Goal: Task Accomplishment & Management: Manage account settings

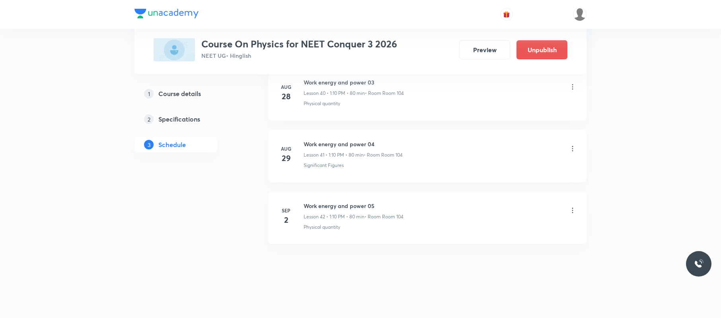
scroll to position [2923, 0]
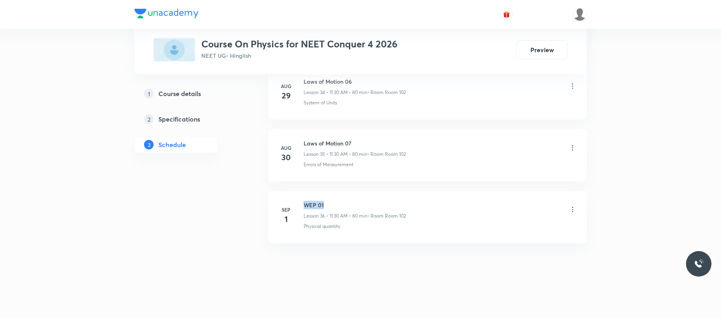
drag, startPoint x: 337, startPoint y: 192, endPoint x: 303, endPoint y: 188, distance: 33.6
copy h6 "WEP 01"
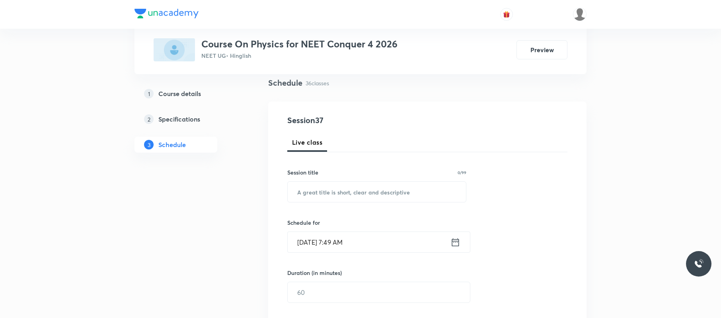
scroll to position [68, 0]
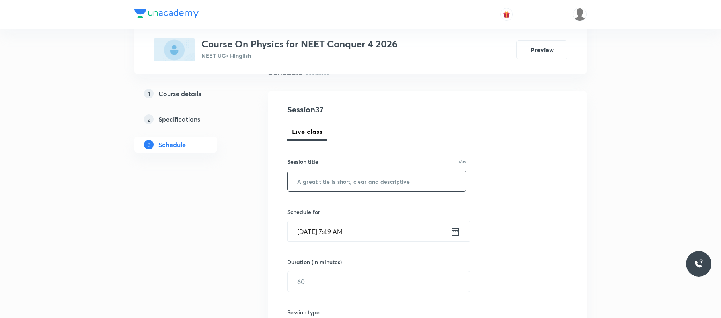
paste input "WEP 01"
click at [335, 180] on input "WEP 01" at bounding box center [377, 181] width 178 height 20
type input "WEP 02"
click at [372, 228] on input "[DATE] 7:49 AM" at bounding box center [369, 231] width 163 height 20
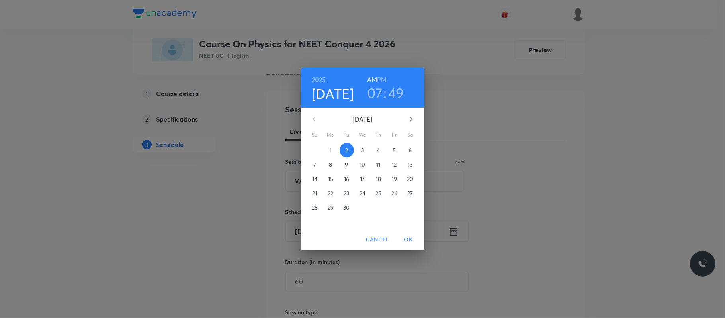
click at [376, 91] on h3 "07" at bounding box center [375, 92] width 16 height 17
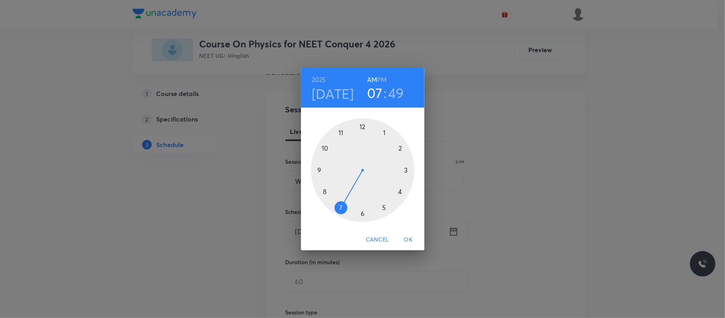
click at [341, 131] on div at bounding box center [362, 169] width 103 height 103
click at [361, 214] on div at bounding box center [362, 169] width 103 height 103
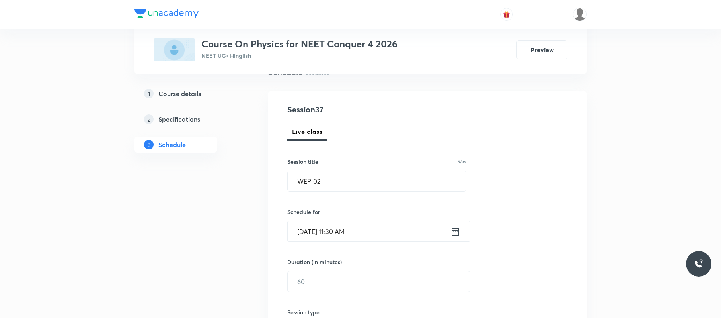
scroll to position [103, 0]
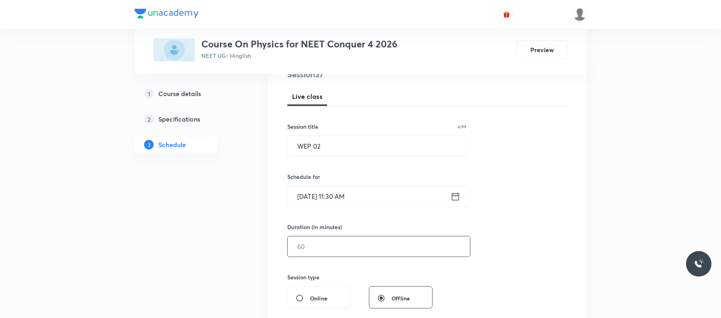
click at [340, 252] on input "text" at bounding box center [379, 246] width 182 height 20
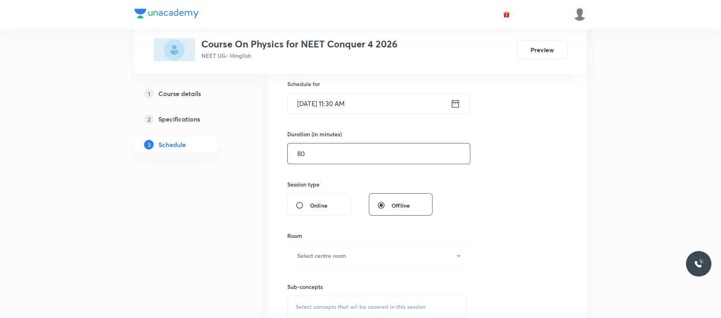
scroll to position [202, 0]
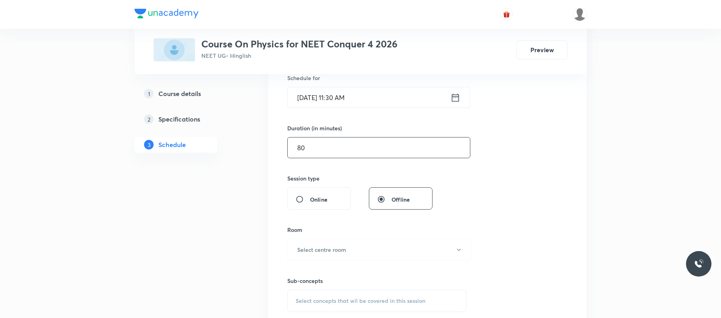
type input "80"
click at [340, 252] on h6 "Select centre room" at bounding box center [321, 249] width 49 height 8
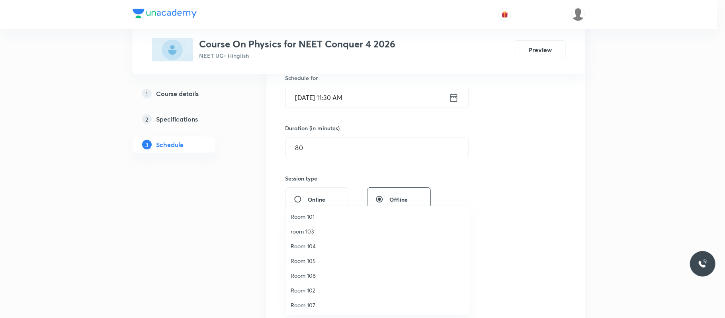
click at [316, 288] on span "Room 102" at bounding box center [377, 290] width 174 height 8
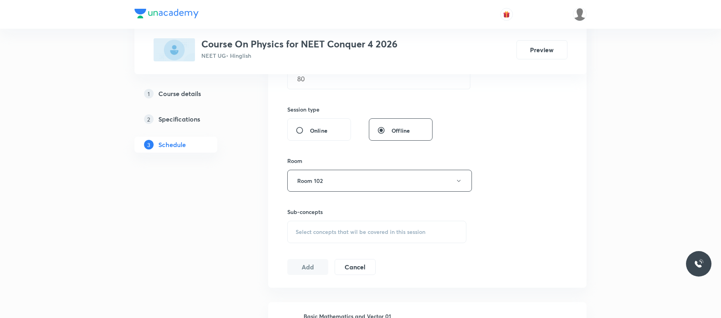
scroll to position [271, 0]
click at [427, 232] on div "Select concepts that wil be covered in this session" at bounding box center [376, 231] width 179 height 22
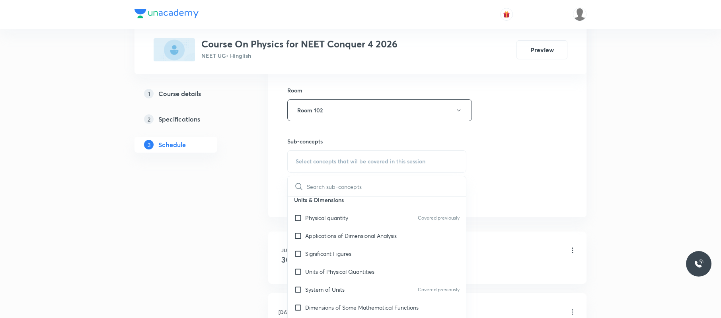
scroll to position [90, 0]
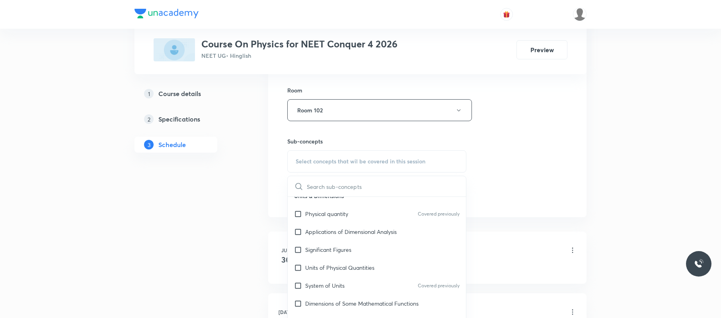
click at [407, 271] on div "Units of Physical Quantities" at bounding box center [377, 267] width 178 height 18
checkbox input "true"
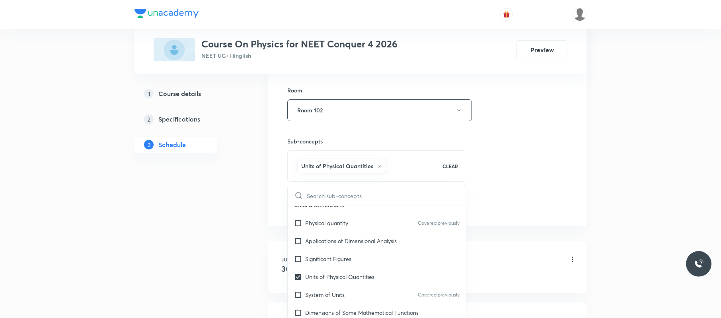
click at [557, 115] on div "Session 37 Live class Session title 6/99 WEP 02 ​ Schedule for Sep 2, 2025, 11:…" at bounding box center [427, 21] width 280 height 383
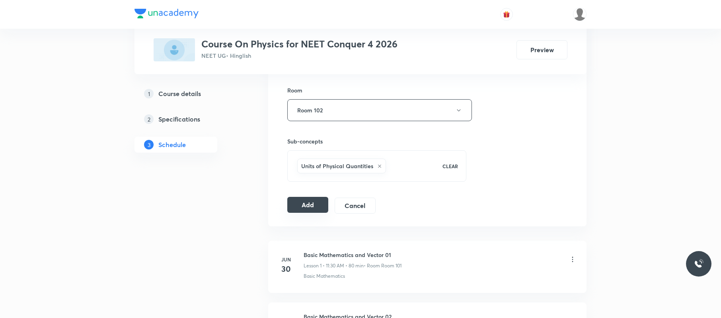
click at [314, 203] on button "Add" at bounding box center [307, 205] width 41 height 16
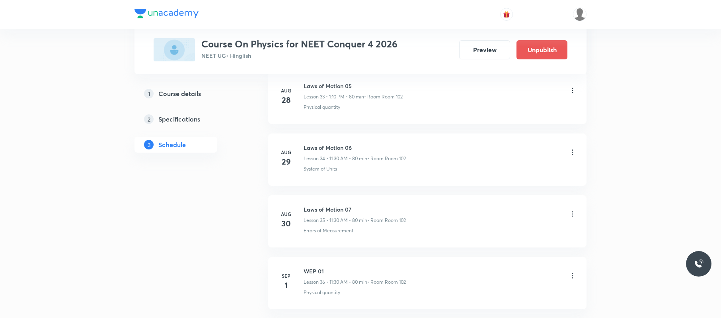
scroll to position [2246, 0]
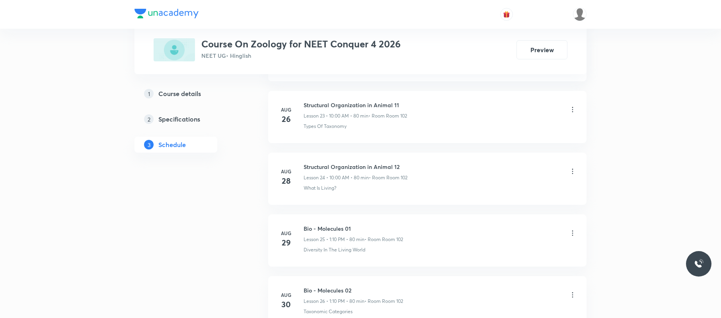
scroll to position [1932, 0]
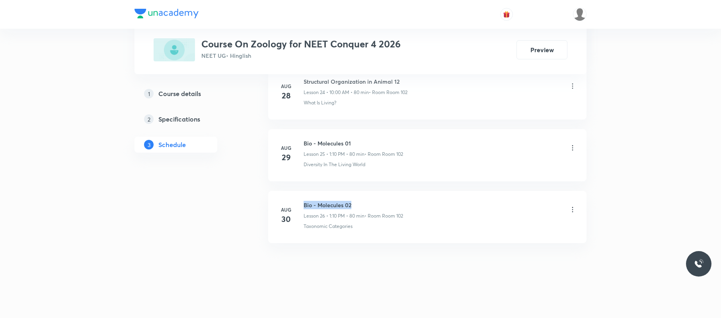
drag, startPoint x: 365, startPoint y: 191, endPoint x: 296, endPoint y: 190, distance: 68.9
copy h6 "Bio - Molecules 02"
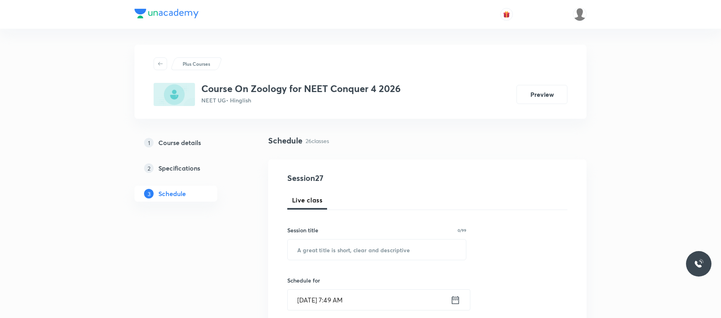
scroll to position [74, 0]
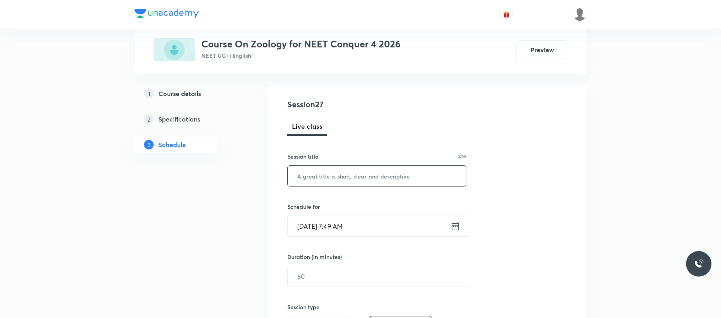
paste input "Bio - Molecules 02"
click at [357, 172] on input "Bio - Molecules 02" at bounding box center [377, 176] width 178 height 20
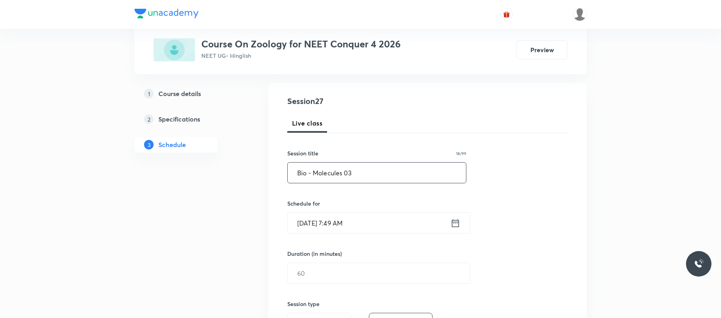
type input "Bio - Molecules 03"
click at [366, 220] on input "Sep 2, 2025, 7:49 AM" at bounding box center [369, 222] width 163 height 20
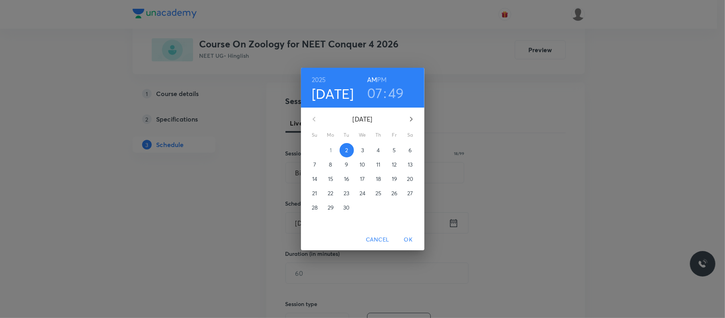
click at [381, 93] on h3 "07" at bounding box center [375, 92] width 16 height 17
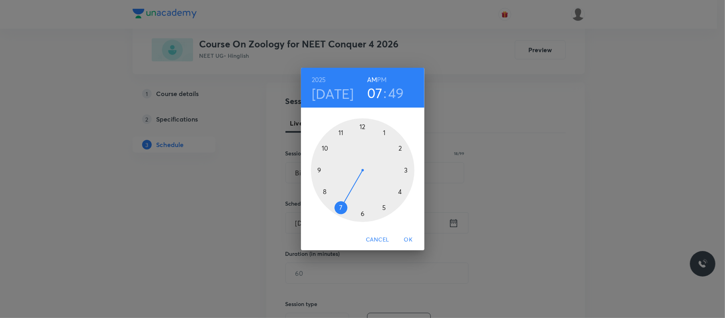
click at [324, 148] on div at bounding box center [362, 169] width 103 height 103
click at [362, 125] on div at bounding box center [362, 169] width 103 height 103
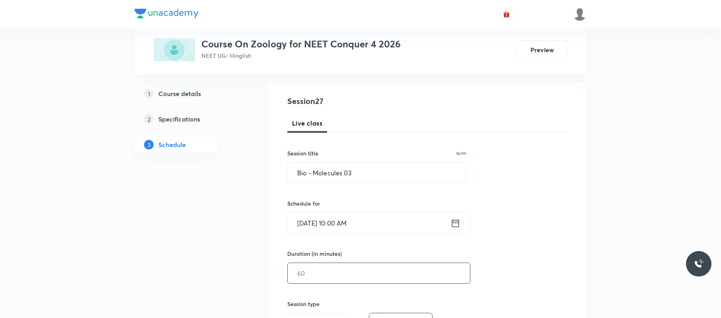
click at [345, 269] on input "text" at bounding box center [379, 273] width 182 height 20
click at [403, 273] on input "80" at bounding box center [379, 273] width 182 height 20
type input "80"
click at [559, 237] on div "Session 27 Live class Session title 18/99 Bio - Molecules 03 ​ Schedule for Sep…" at bounding box center [427, 282] width 280 height 374
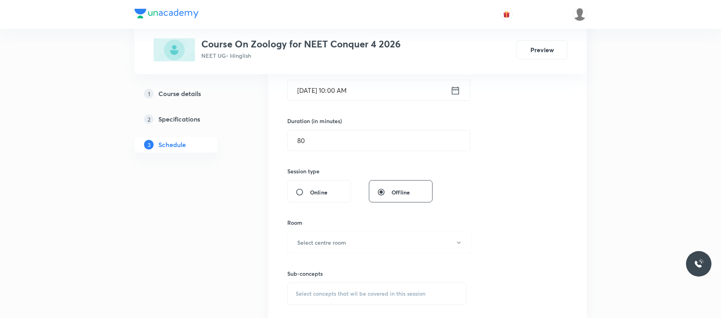
scroll to position [226, 0]
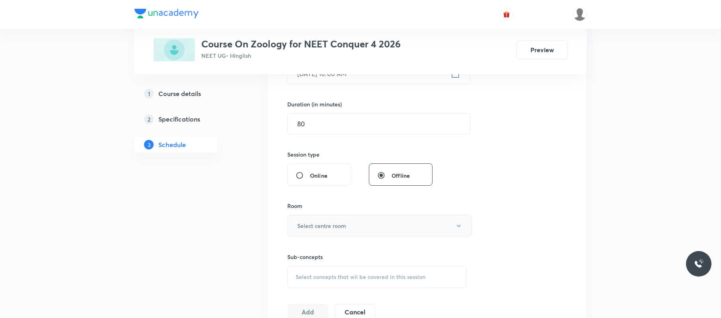
click at [401, 216] on button "Select centre room" at bounding box center [379, 225] width 185 height 22
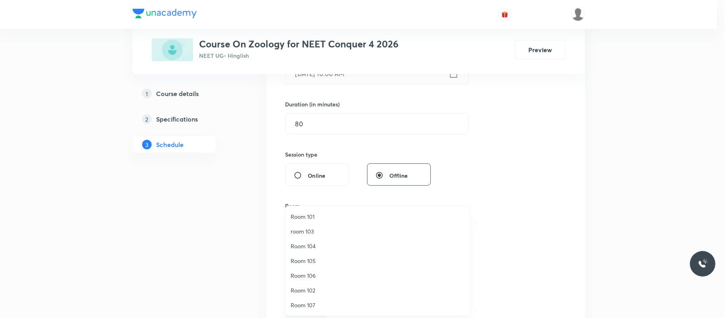
click at [312, 286] on span "Room 102" at bounding box center [377, 290] width 174 height 8
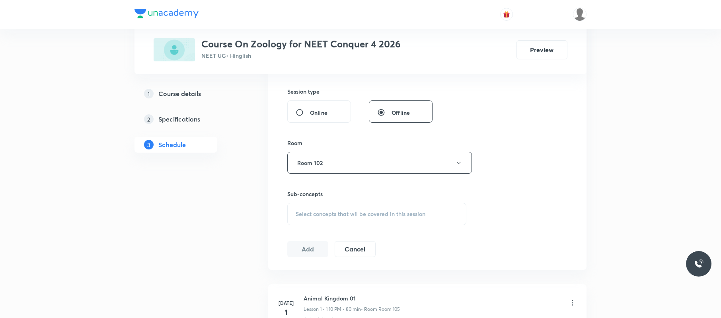
scroll to position [290, 0]
click at [430, 215] on div "Select concepts that wil be covered in this session" at bounding box center [376, 213] width 179 height 22
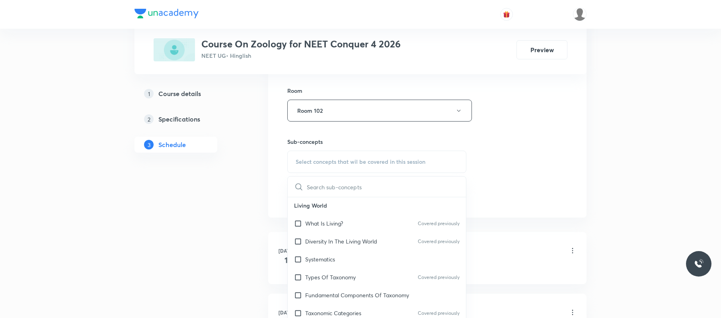
scroll to position [117, 0]
click at [357, 284] on div "Types Of Taxonomy Covered previously" at bounding box center [377, 276] width 178 height 18
click at [508, 172] on div "Session 27 Live class Session title 18/99 Bio - Molecules 03 ​ Schedule for Sep…" at bounding box center [427, 18] width 280 height 374
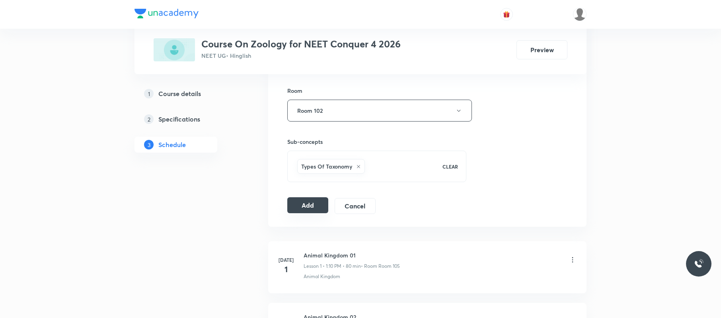
click at [312, 206] on button "Add" at bounding box center [307, 205] width 41 height 16
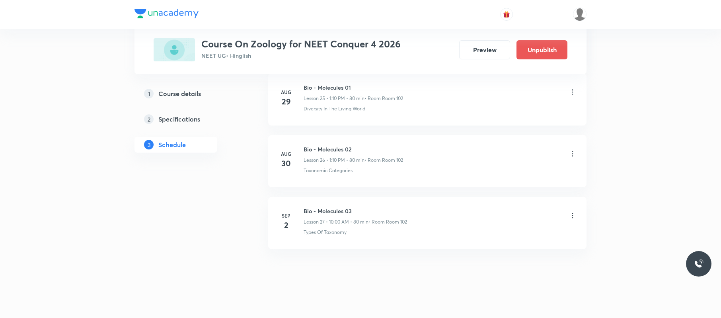
scroll to position [1627, 0]
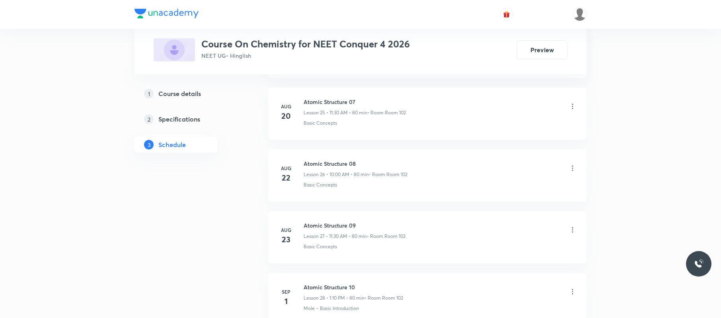
scroll to position [2056, 0]
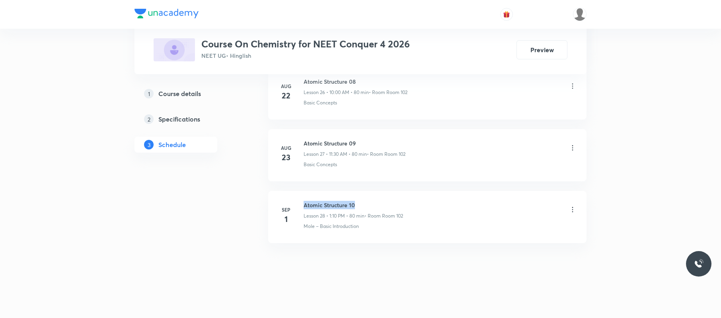
drag, startPoint x: 379, startPoint y: 196, endPoint x: 303, endPoint y: 196, distance: 76.0
click at [303, 196] on li "[DATE] Atomic Structure 10 Lesson 28 • 1:10 PM • 80 min • Room Room 102 Mole – …" at bounding box center [427, 217] width 318 height 52
copy h6 "Atomic Structure 10"
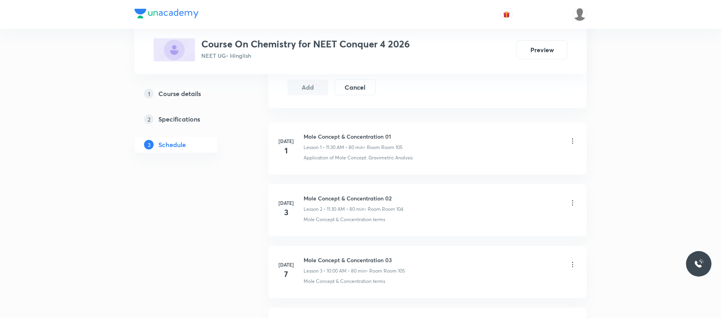
scroll to position [0, 0]
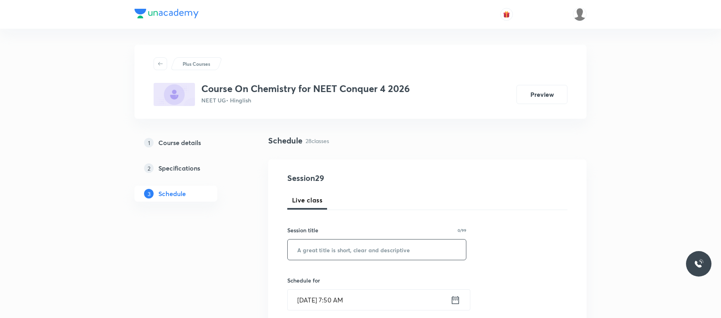
paste input "Atomic Structure 10"
click at [345, 246] on input "text" at bounding box center [377, 249] width 178 height 20
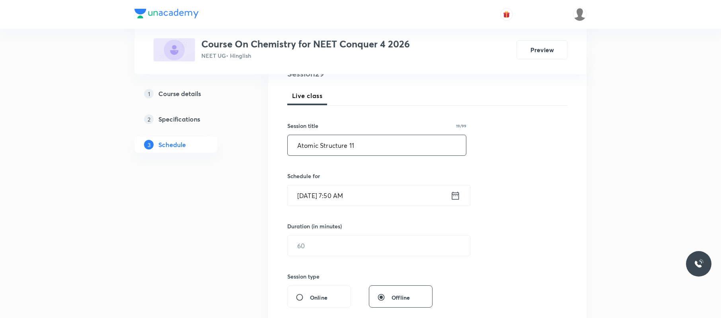
scroll to position [105, 0]
type input "Atomic Structure 11"
click at [378, 189] on input "[DATE] 7:50 AM" at bounding box center [369, 194] width 163 height 20
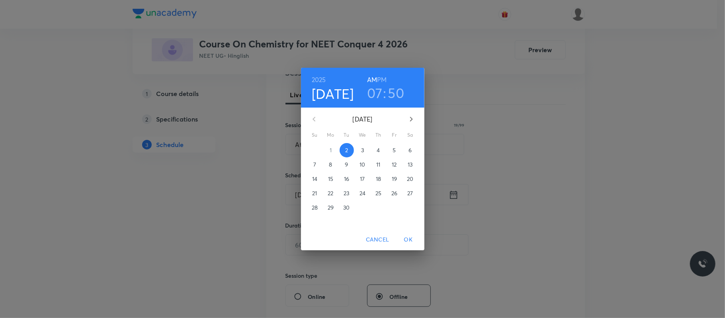
click at [378, 100] on h3 "07" at bounding box center [375, 92] width 16 height 17
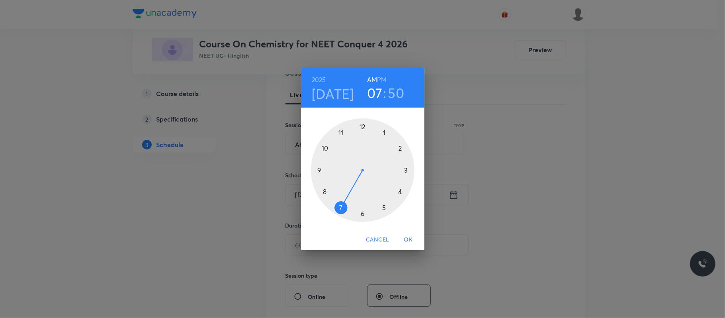
click at [386, 133] on div at bounding box center [362, 169] width 103 height 103
click at [381, 78] on h6 "PM" at bounding box center [382, 79] width 10 height 11
click at [401, 147] on div at bounding box center [362, 169] width 103 height 103
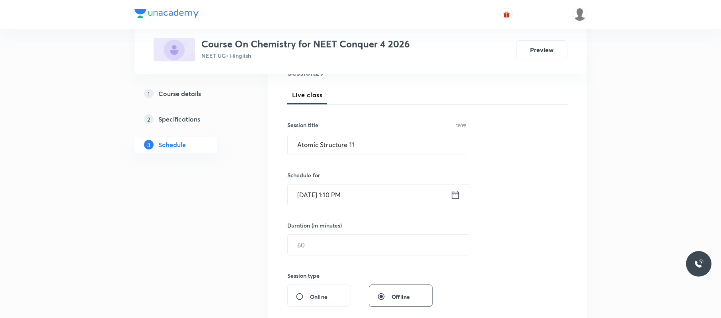
scroll to position [177, 0]
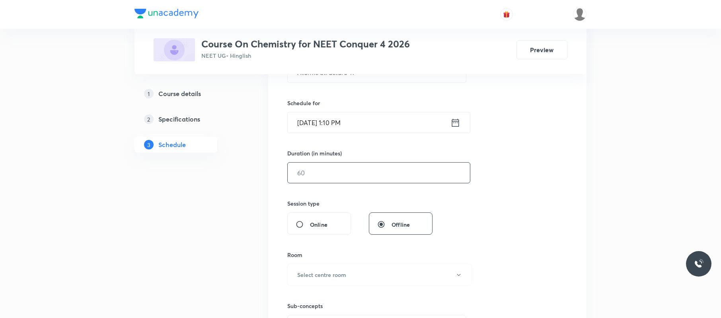
click at [338, 176] on input "text" at bounding box center [379, 172] width 182 height 20
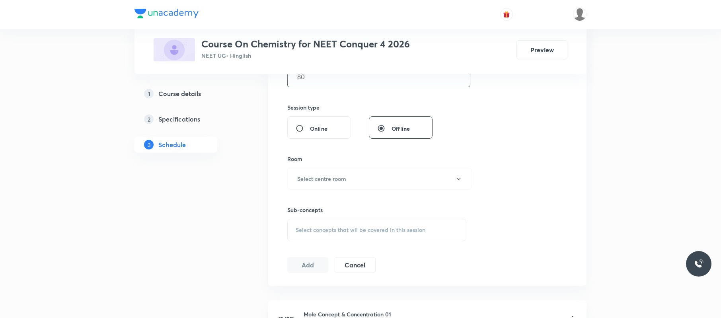
scroll to position [274, 0]
type input "80"
click at [338, 176] on h6 "Select centre room" at bounding box center [321, 177] width 49 height 8
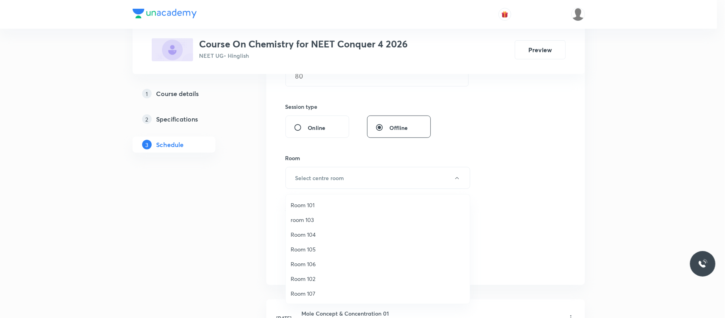
click at [316, 275] on span "Room 102" at bounding box center [377, 278] width 174 height 8
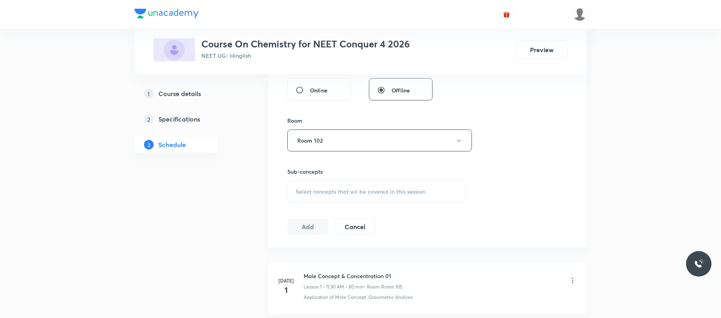
scroll to position [314, 0]
click at [402, 190] on span "Select concepts that wil be covered in this session" at bounding box center [361, 188] width 130 height 6
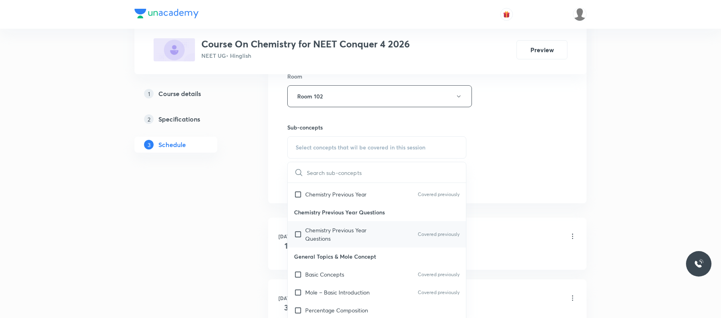
scroll to position [34, 0]
click at [368, 276] on div "Basic Concepts Covered previously" at bounding box center [377, 274] width 178 height 18
checkbox input "true"
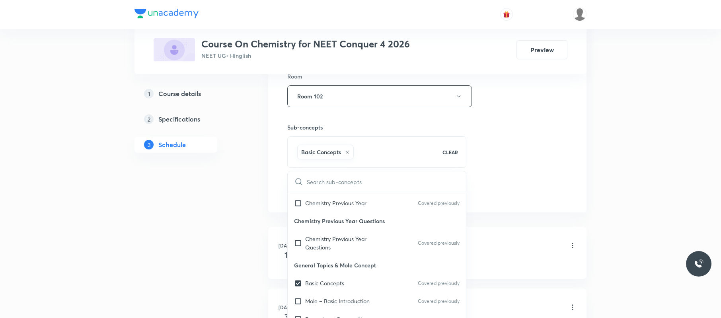
click at [500, 158] on div "Session 29 Live class Session title 19/99 Atomic Structure 11 ​ Schedule for [D…" at bounding box center [427, 8] width 280 height 383
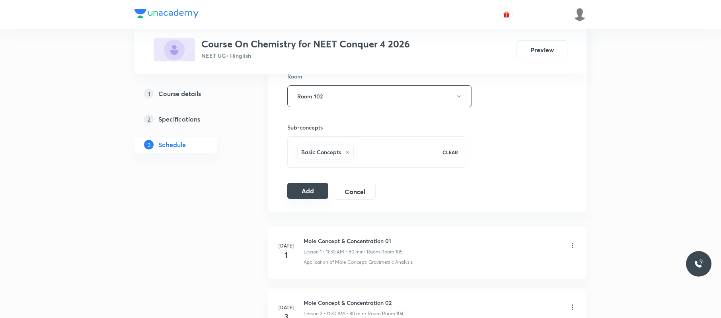
click at [312, 192] on button "Add" at bounding box center [307, 191] width 41 height 16
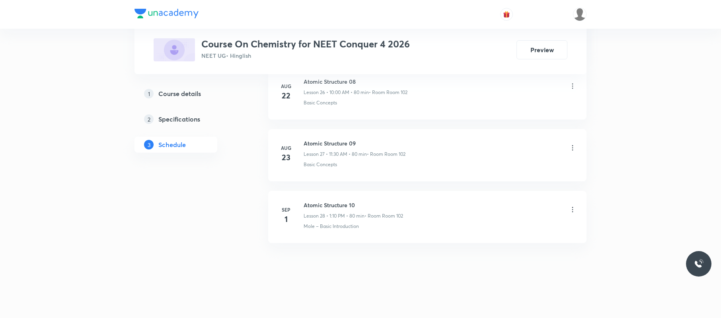
scroll to position [1689, 0]
